Goal: Task Accomplishment & Management: Use online tool/utility

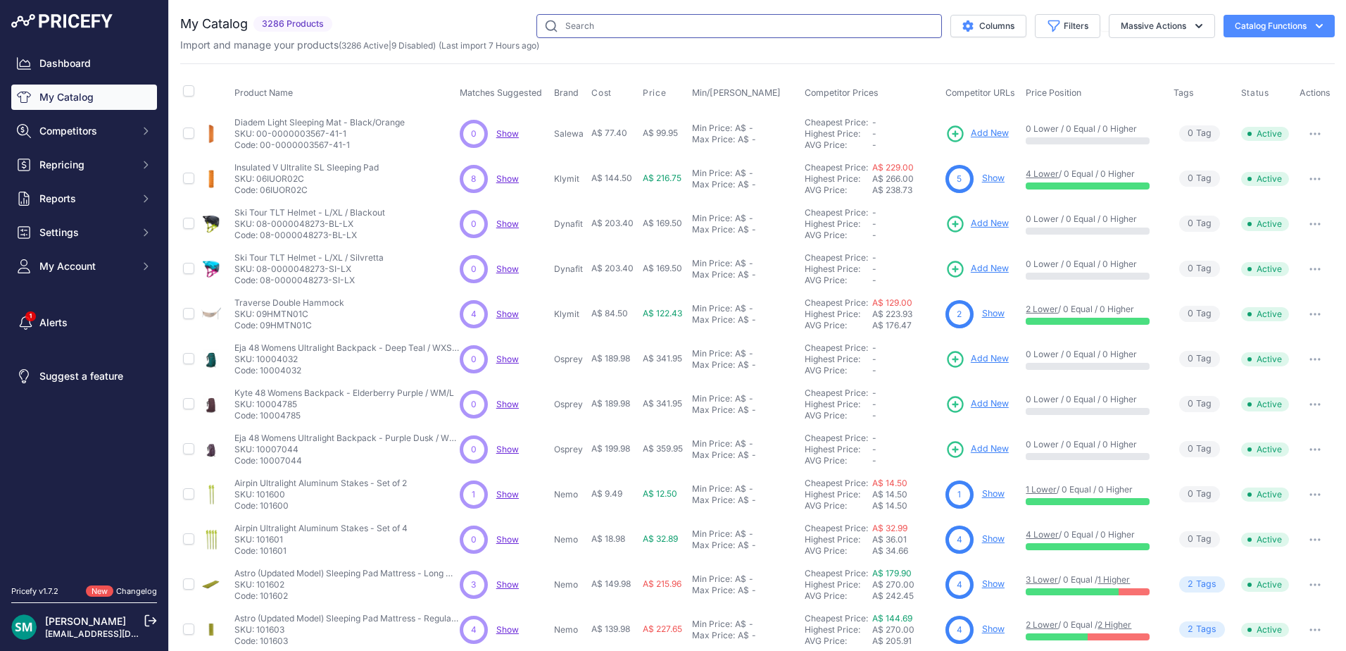
click at [665, 28] on input "text" at bounding box center [740, 26] width 406 height 24
paste input "AX84425"
type input "AX84425"
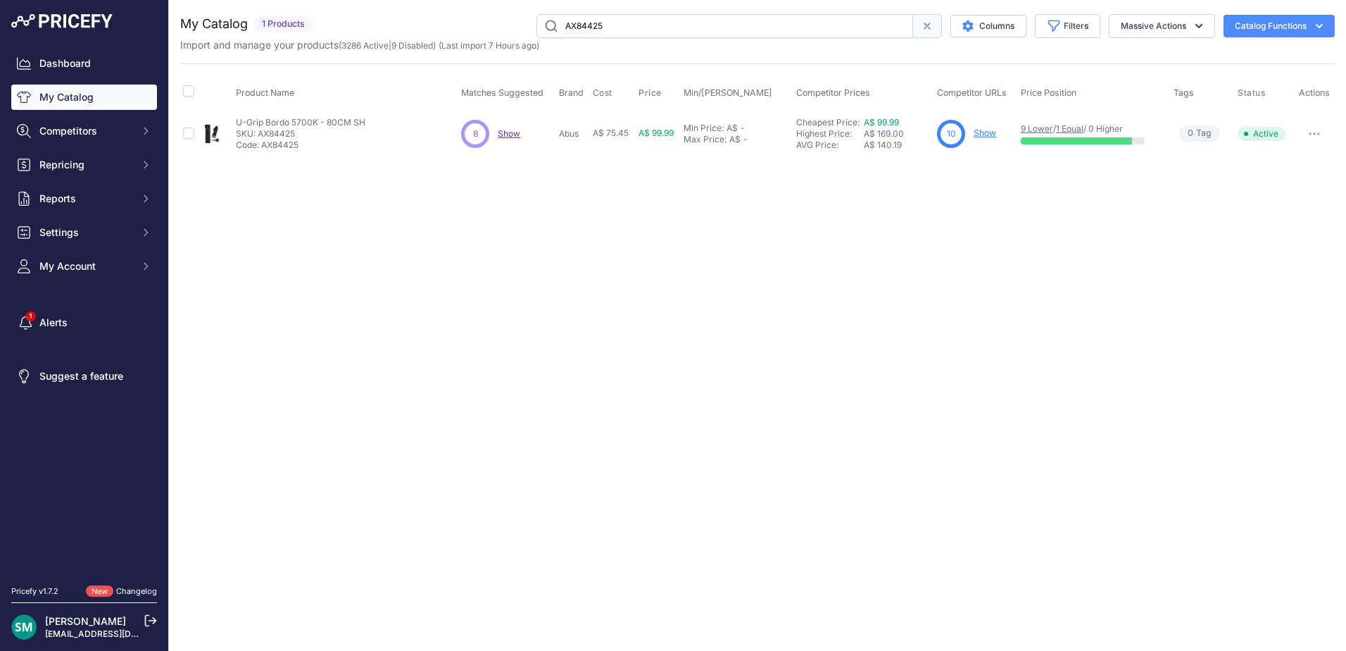
click at [984, 132] on link "Show" at bounding box center [985, 132] width 23 height 11
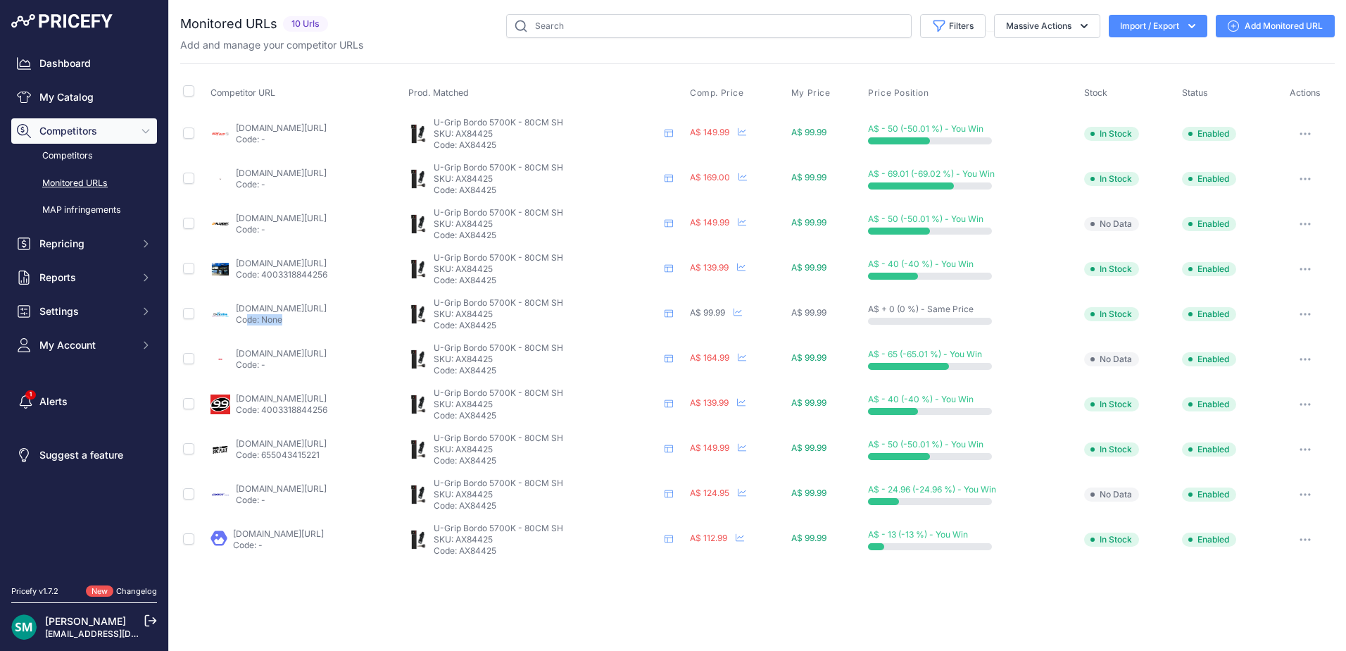
drag, startPoint x: 314, startPoint y: 325, endPoint x: 246, endPoint y: 319, distance: 67.9
click at [246, 319] on td "bikesonline.com.au/products/abus-lock-bordo-u-grip-5700-80cm-sh-black?prirule_j…" at bounding box center [307, 314] width 198 height 45
click at [1320, 541] on button "button" at bounding box center [1305, 540] width 28 height 20
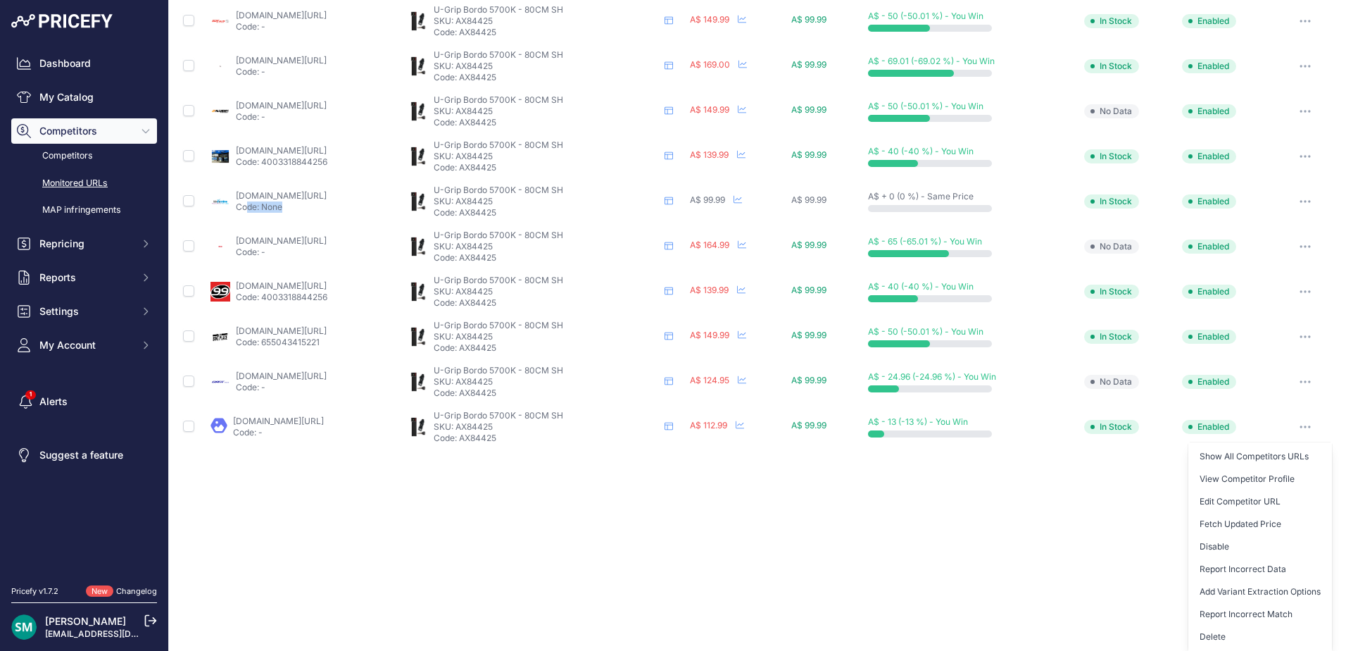
click at [1242, 634] on button "Delete" at bounding box center [1261, 636] width 144 height 23
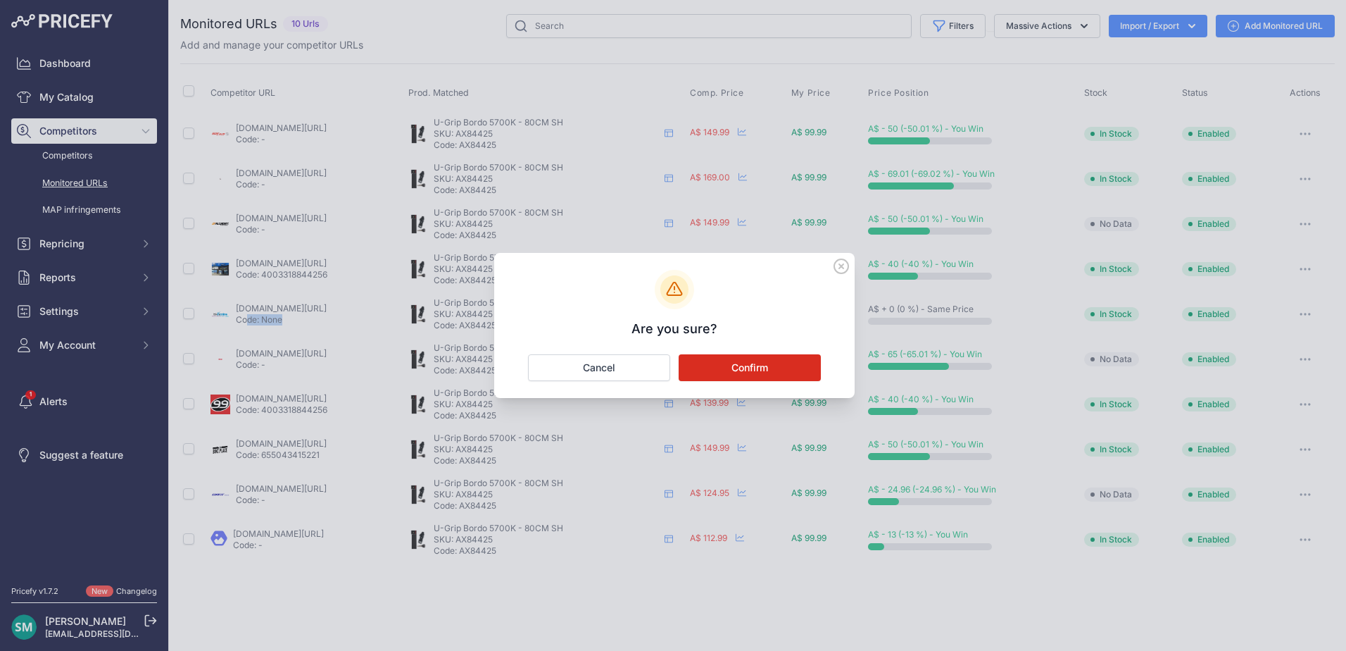
scroll to position [0, 0]
click at [718, 361] on button "Confirm" at bounding box center [750, 367] width 142 height 27
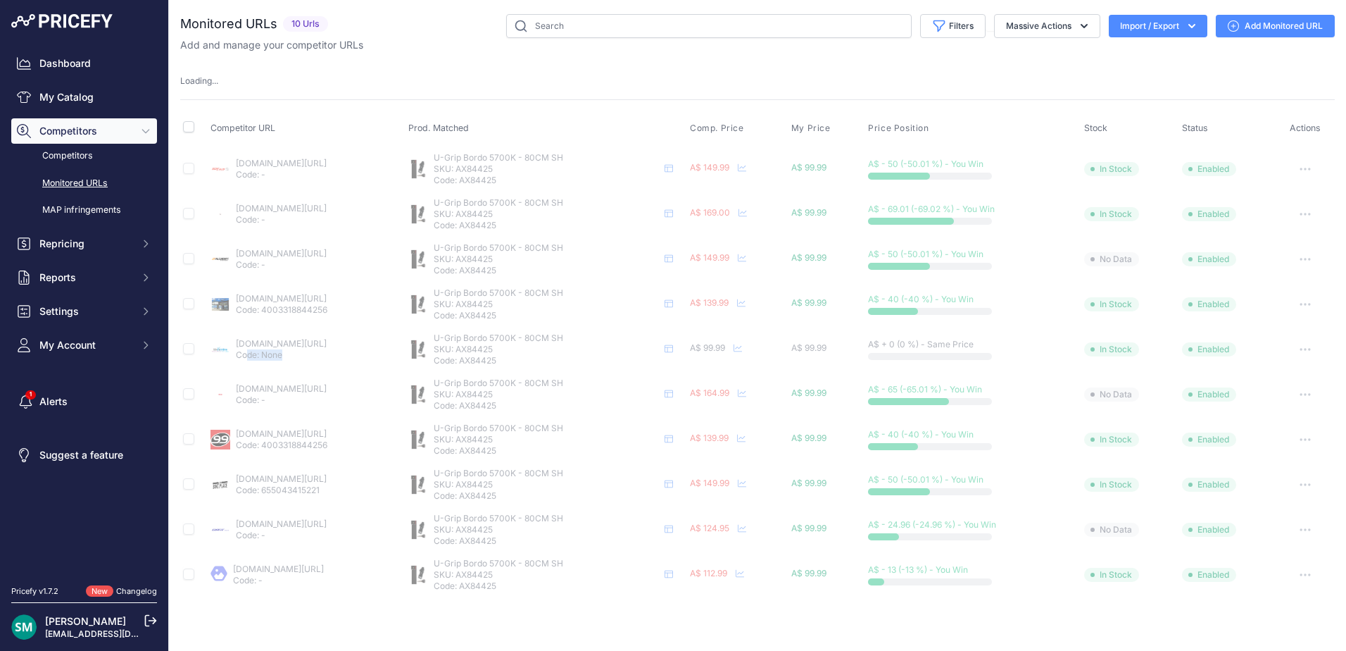
click at [1266, 27] on link "Add Monitored URL" at bounding box center [1275, 26] width 119 height 23
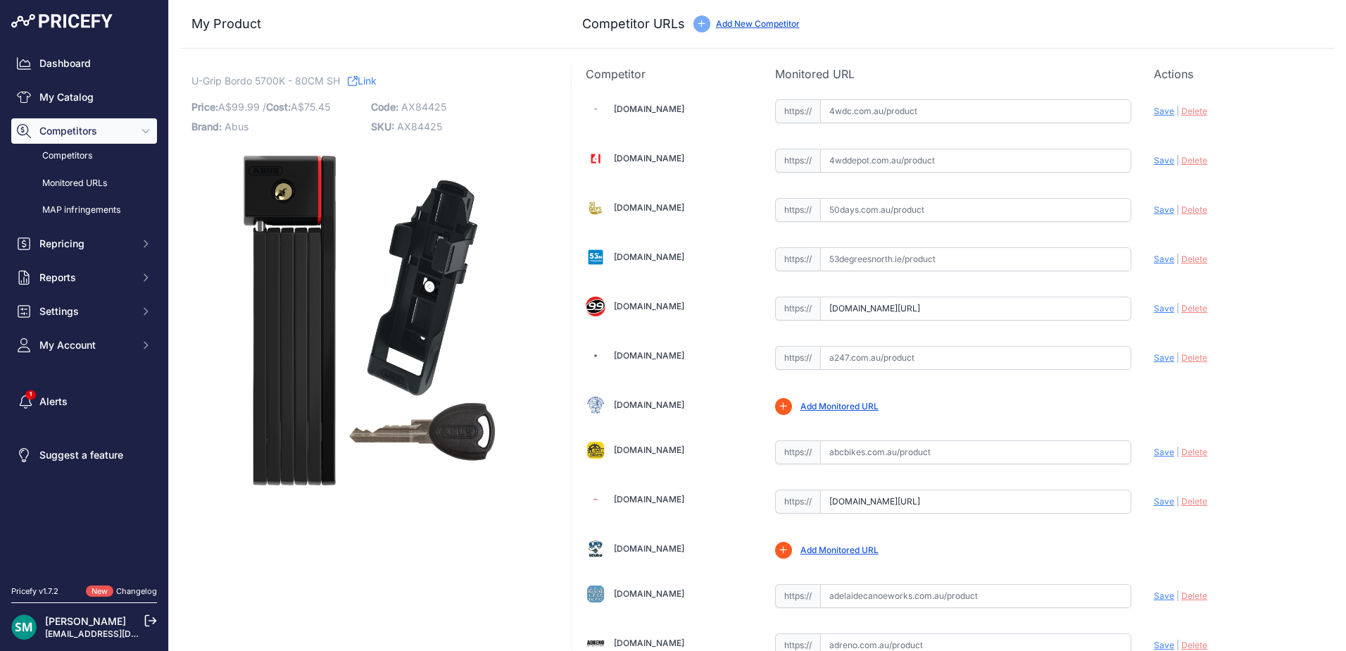
click at [1242, 211] on div "Update Profile Save | Delete Analyzing" at bounding box center [1237, 206] width 167 height 22
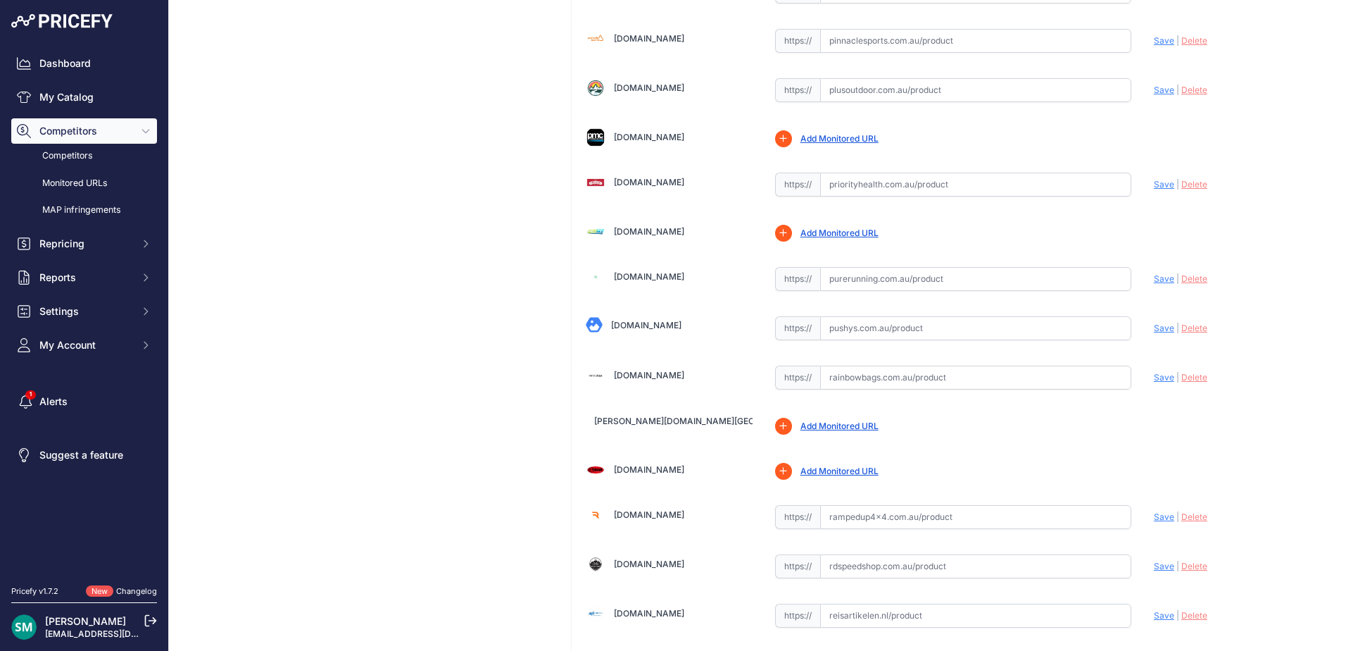
click at [964, 327] on input "text" at bounding box center [975, 328] width 311 height 24
paste input "https://www.pushys.com.au/abus-bordo-ugrip-5700-80cm-folding-lock-black.html"
click at [1156, 326] on span "Save" at bounding box center [1164, 328] width 20 height 11
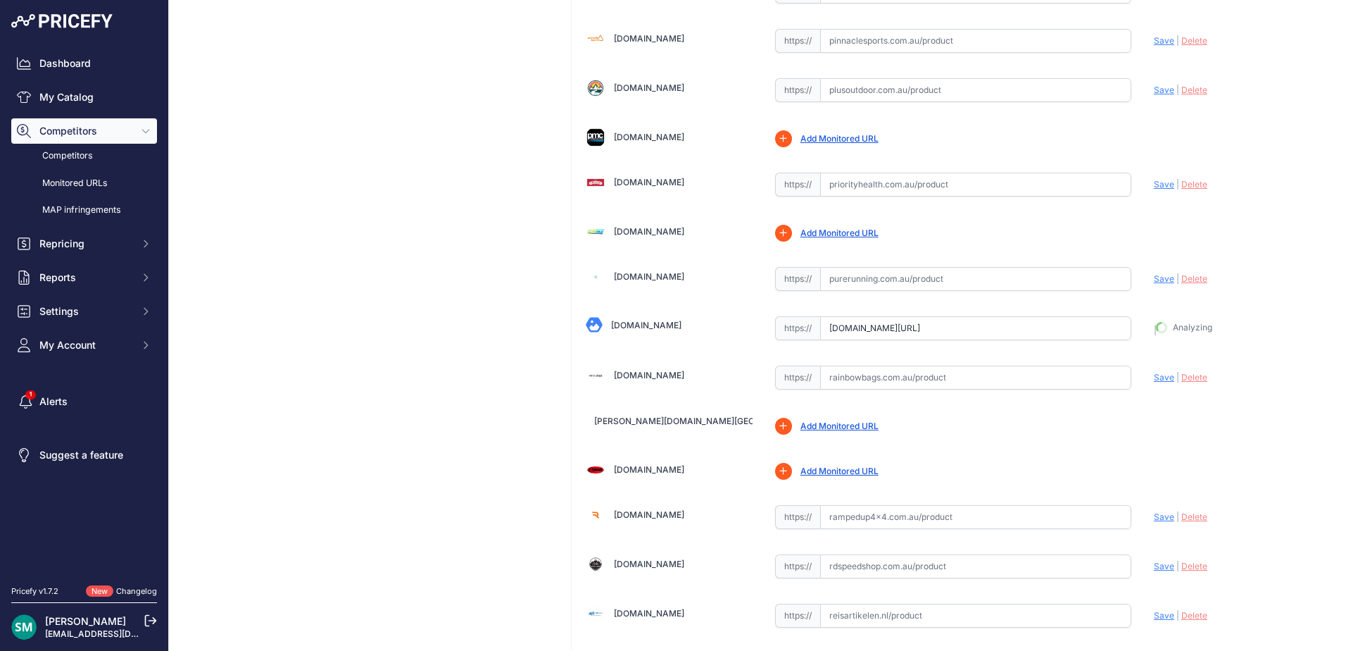
type input "https://www.pushys.com.au/abus-bordo-ugrip-5700-80cm-folding-lock-black.html?pr…"
